Goal: Go to known website: Go to known website

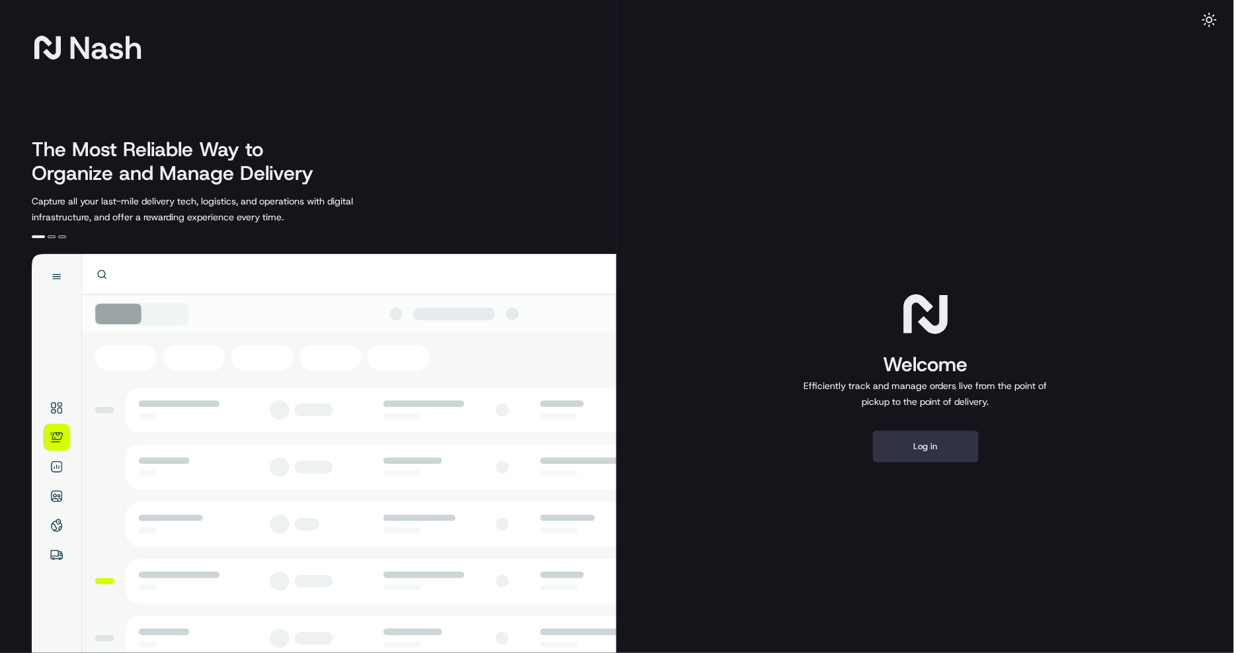
click at [955, 450] on button "Log in" at bounding box center [926, 447] width 106 height 32
